Goal: Task Accomplishment & Management: Complete application form

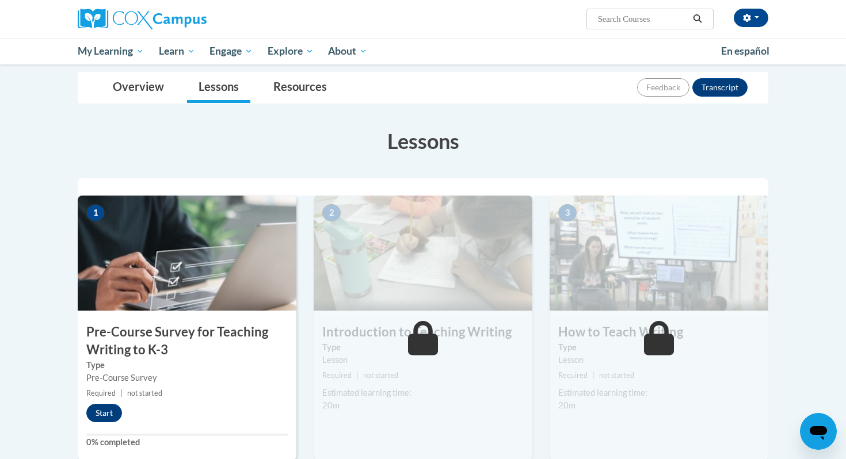
scroll to position [145, 0]
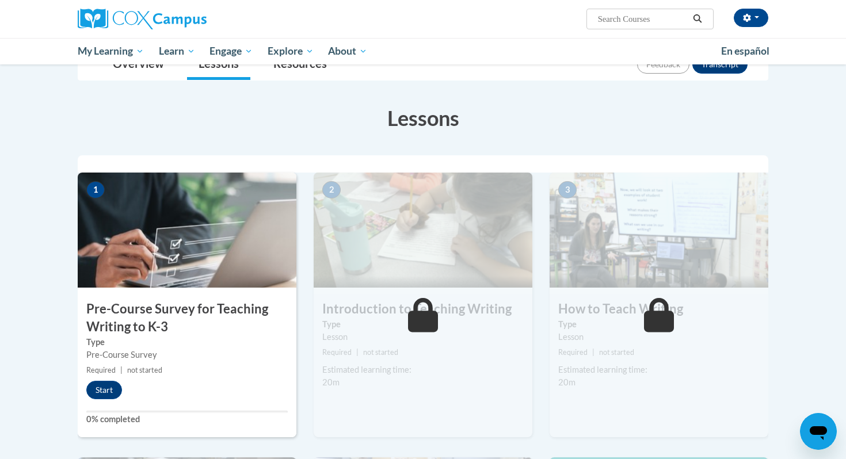
click at [215, 277] on img at bounding box center [187, 230] width 219 height 115
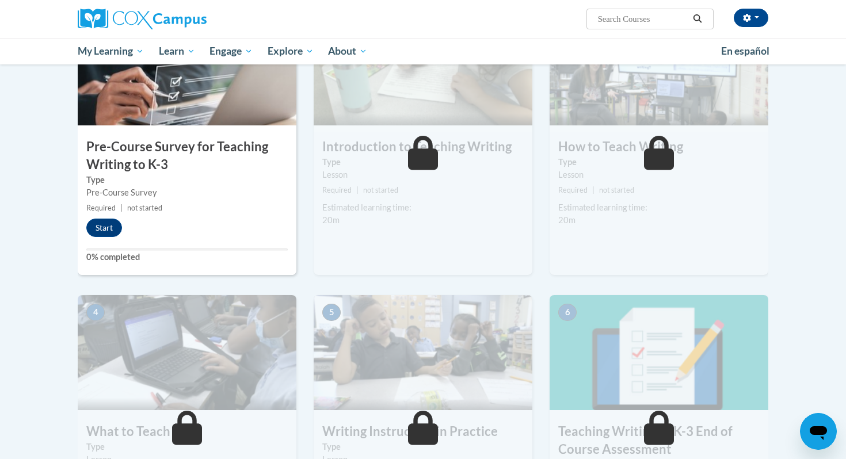
scroll to position [304, 0]
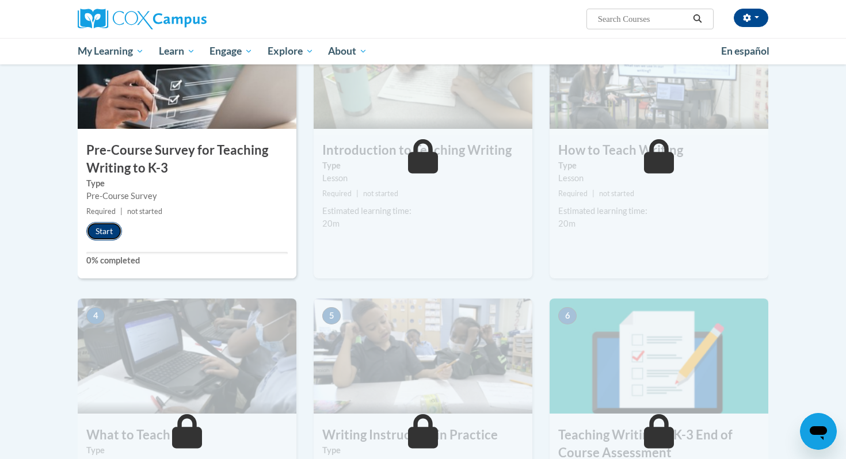
click at [91, 235] on button "Start" at bounding box center [104, 231] width 36 height 18
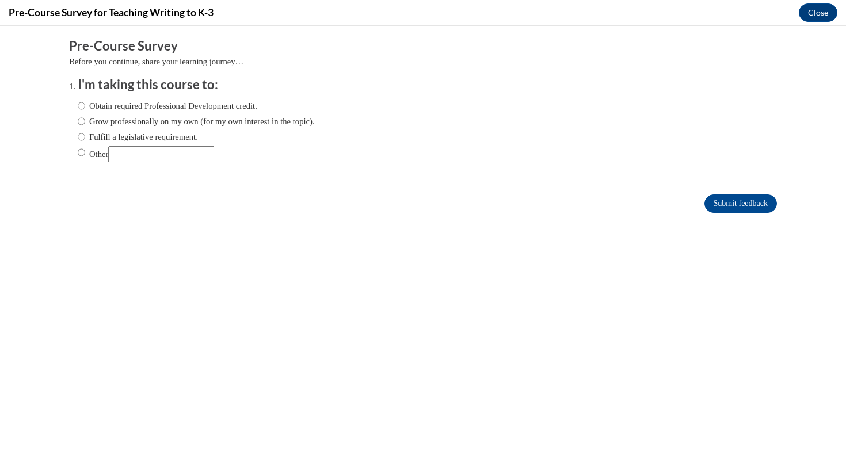
scroll to position [0, 0]
click at [822, 13] on button "Close" at bounding box center [818, 12] width 39 height 18
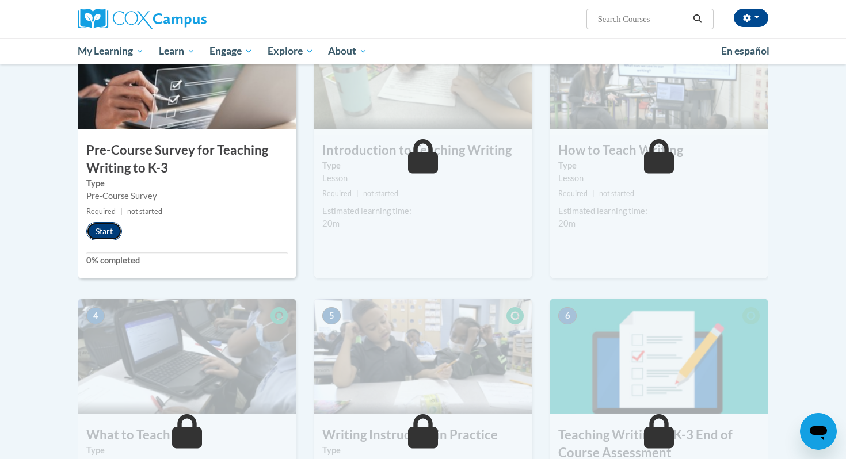
click at [113, 239] on button "Start" at bounding box center [104, 231] width 36 height 18
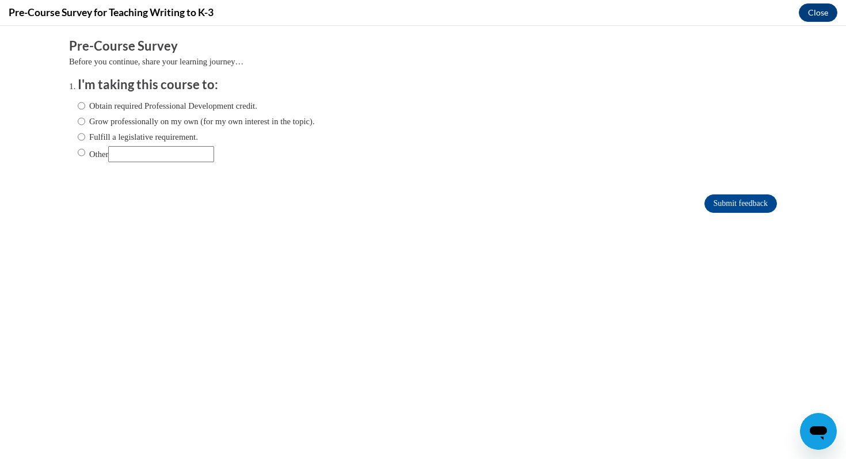
click at [77, 104] on ol "I'm taking this course to: Obtain required Professional Development credit. Gro…" at bounding box center [423, 128] width 708 height 104
click at [85, 113] on div "Obtain required Professional Development credit. Grow professionally on my own …" at bounding box center [196, 131] width 237 height 74
click at [85, 108] on input "Obtain required Professional Development credit." at bounding box center [81, 106] width 7 height 13
radio input "true"
click at [751, 211] on input "Submit feedback" at bounding box center [740, 203] width 72 height 18
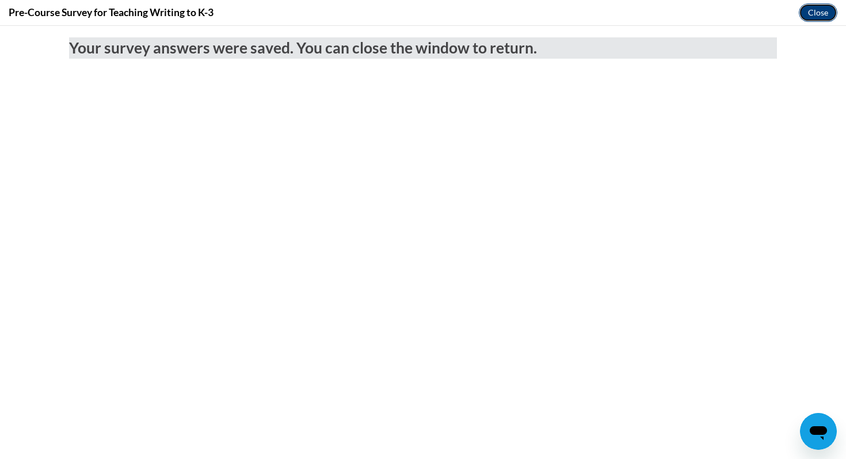
click at [815, 17] on button "Close" at bounding box center [818, 12] width 39 height 18
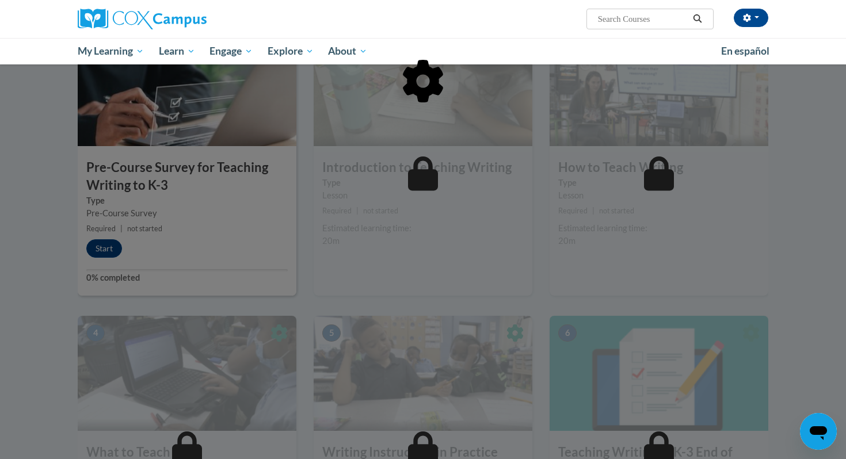
scroll to position [276, 0]
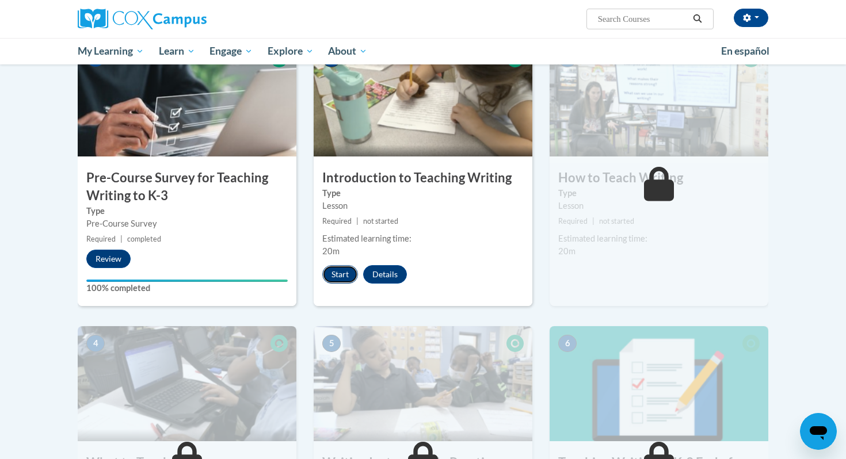
click at [350, 275] on button "Start" at bounding box center [340, 274] width 36 height 18
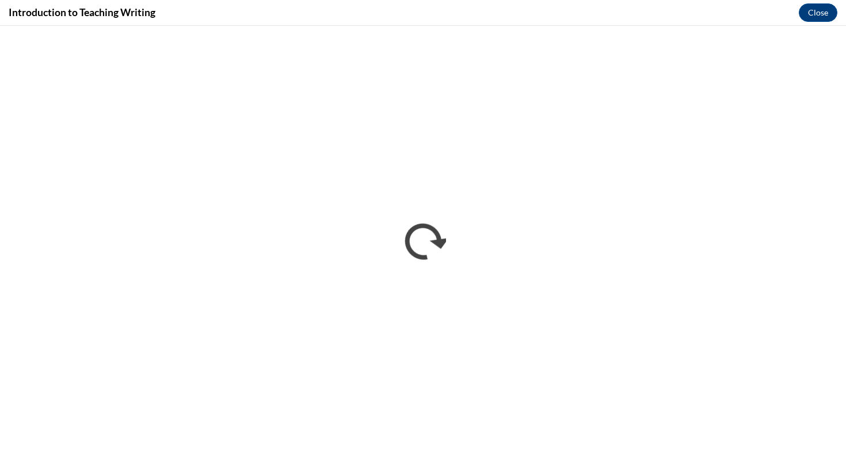
scroll to position [0, 0]
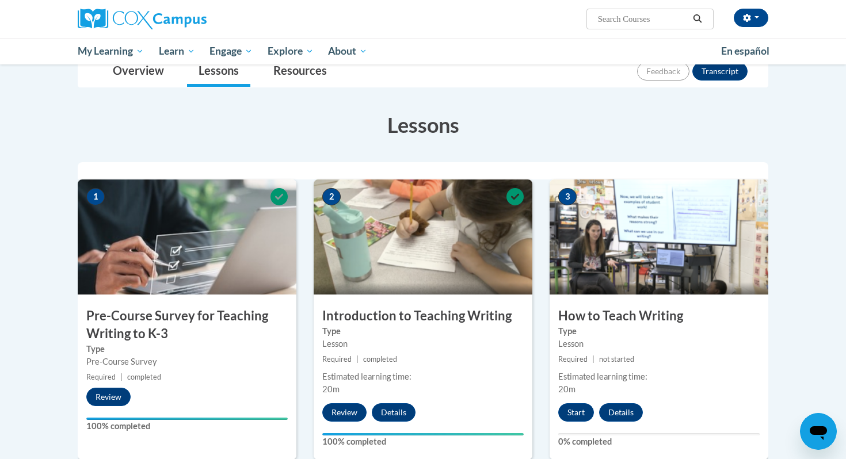
scroll to position [227, 0]
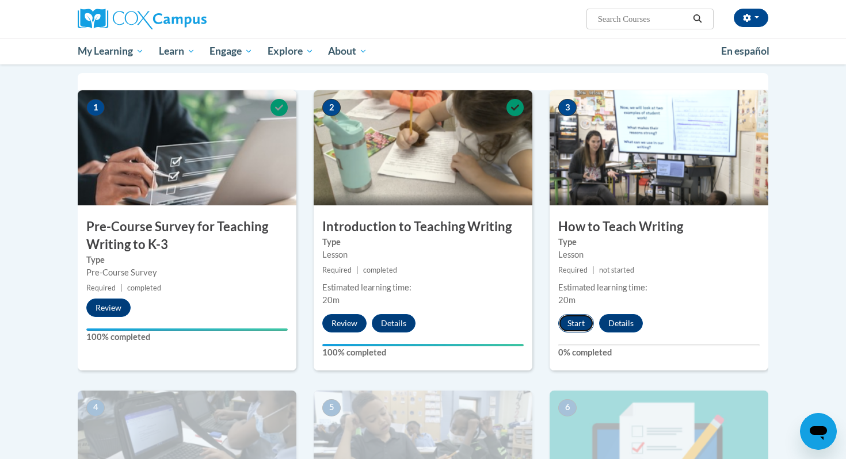
click at [574, 318] on button "Start" at bounding box center [576, 323] width 36 height 18
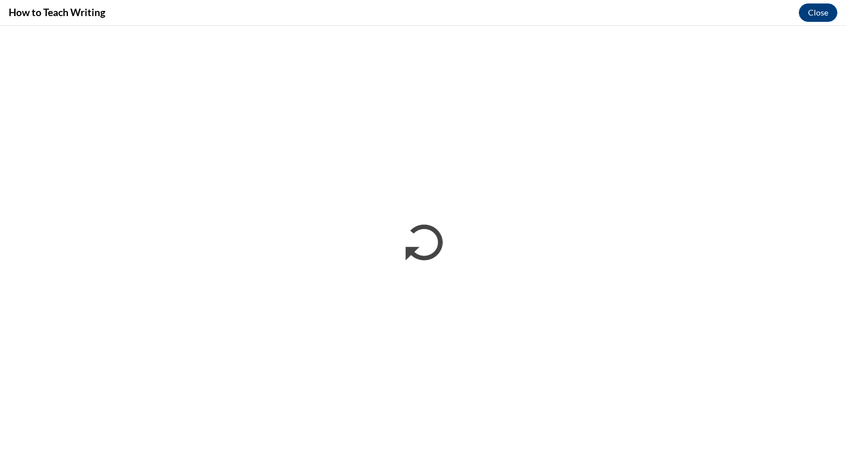
scroll to position [0, 0]
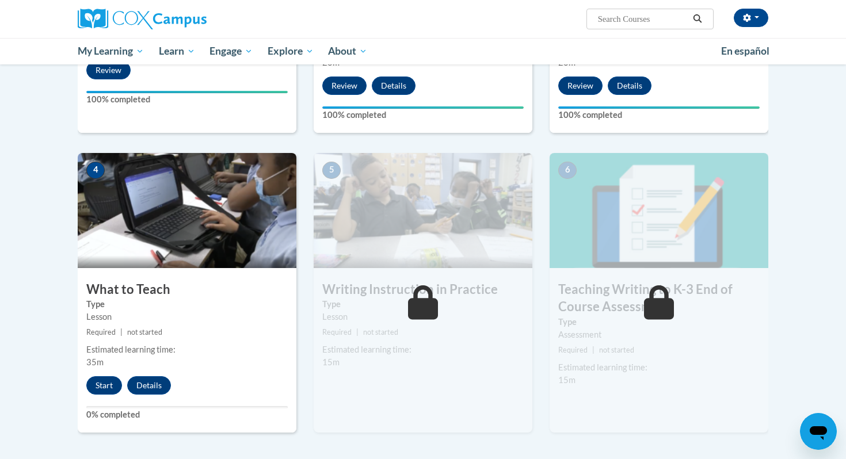
scroll to position [468, 0]
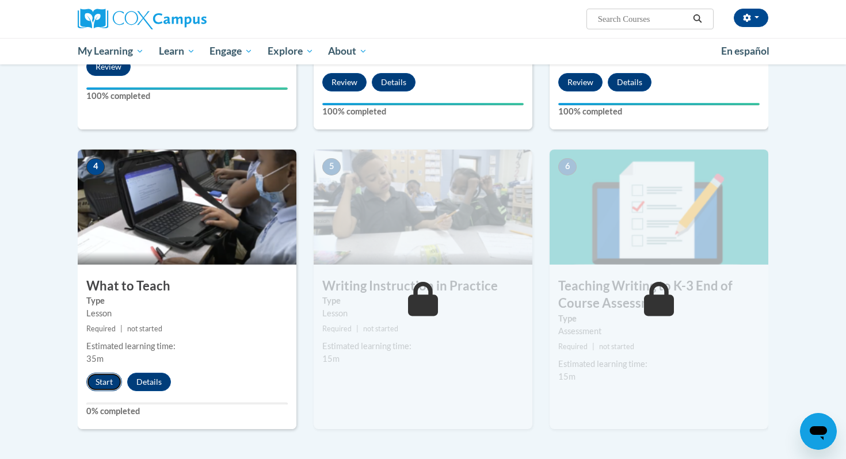
click at [106, 381] on button "Start" at bounding box center [104, 382] width 36 height 18
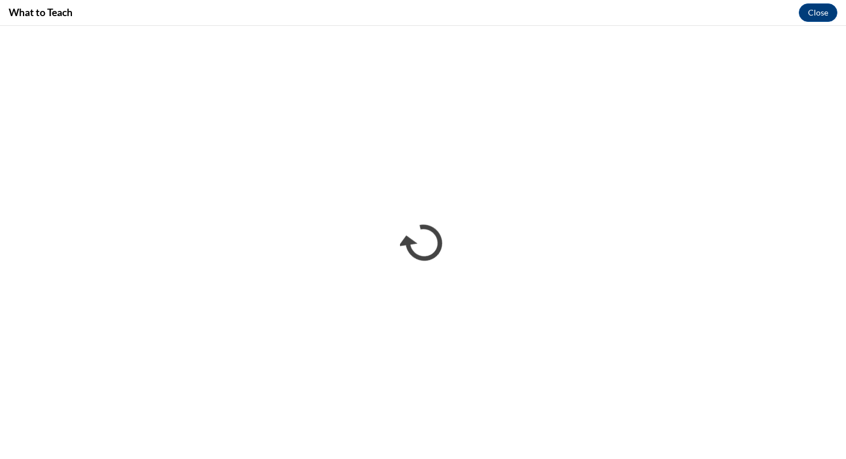
scroll to position [0, 0]
